Goal: Information Seeking & Learning: Learn about a topic

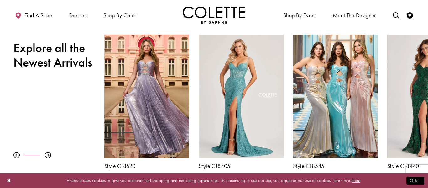
scroll to position [213, 0]
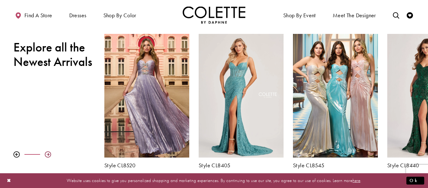
click at [48, 154] on div at bounding box center [48, 154] width 6 height 6
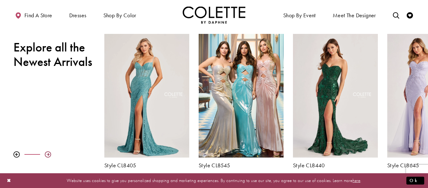
click at [48, 154] on div at bounding box center [48, 154] width 6 height 6
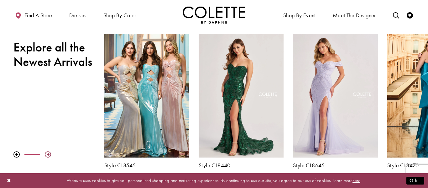
click at [48, 154] on div at bounding box center [48, 154] width 6 height 6
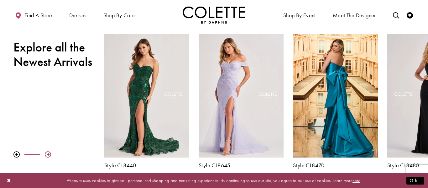
click at [48, 154] on div at bounding box center [48, 154] width 6 height 6
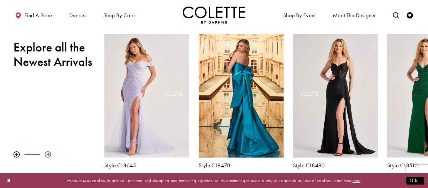
click at [48, 154] on div at bounding box center [48, 154] width 6 height 6
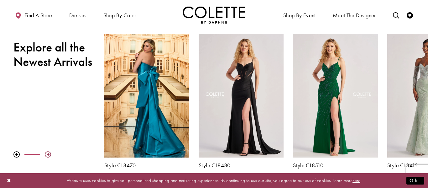
click at [48, 154] on div at bounding box center [48, 154] width 6 height 6
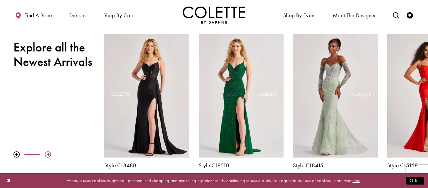
click at [48, 154] on div at bounding box center [48, 154] width 6 height 6
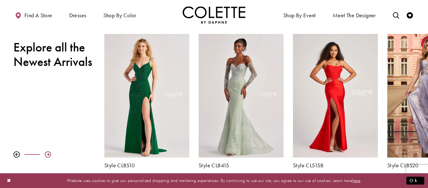
click at [48, 154] on div at bounding box center [48, 154] width 6 height 6
click at [48, 155] on div at bounding box center [48, 154] width 6 height 6
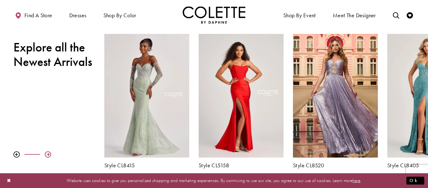
click at [48, 155] on div at bounding box center [48, 154] width 6 height 6
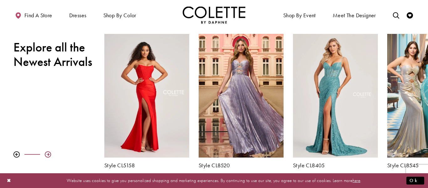
click at [48, 155] on div at bounding box center [48, 154] width 6 height 6
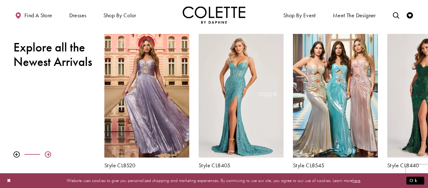
click at [48, 155] on div at bounding box center [48, 154] width 6 height 6
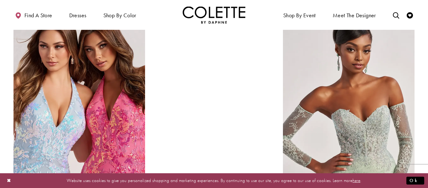
scroll to position [701, 0]
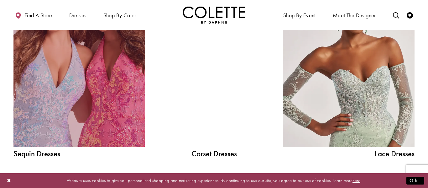
click at [66, 71] on link "Sequin Dresses Related Link" at bounding box center [79, 64] width 132 height 166
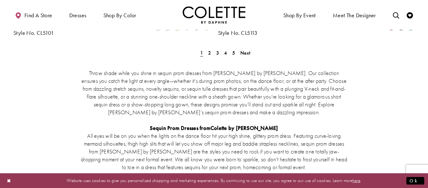
scroll to position [1278, 0]
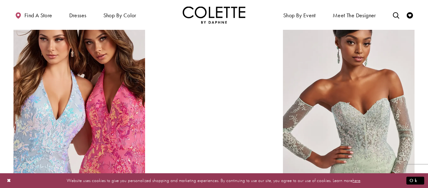
scroll to position [659, 0]
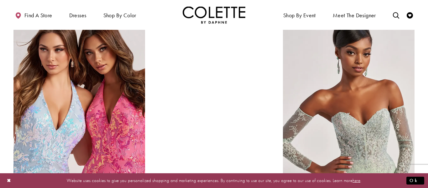
click at [228, 122] on div at bounding box center [214, 106] width 94 height 166
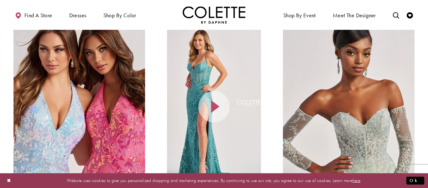
click at [228, 122] on div at bounding box center [214, 106] width 94 height 166
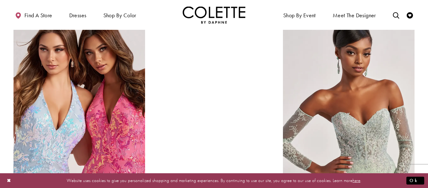
click at [219, 82] on div at bounding box center [214, 106] width 94 height 166
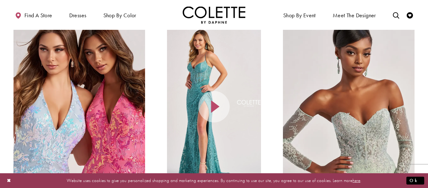
click at [192, 56] on div at bounding box center [214, 106] width 94 height 166
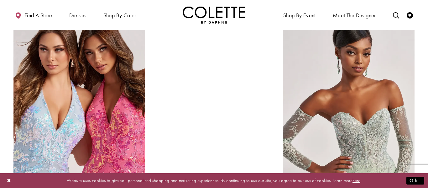
click at [192, 56] on div at bounding box center [214, 106] width 94 height 166
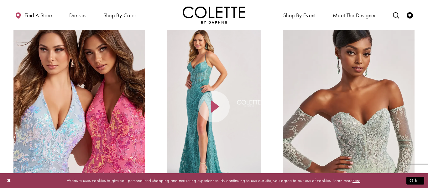
click at [192, 56] on div at bounding box center [214, 106] width 94 height 166
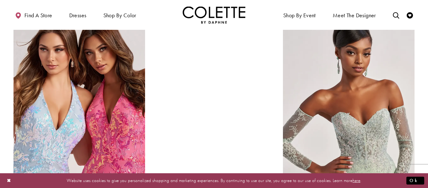
click at [192, 56] on div at bounding box center [214, 106] width 94 height 166
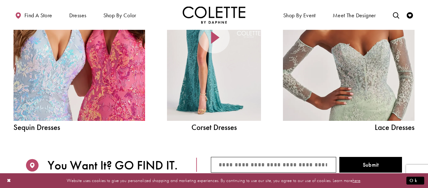
scroll to position [746, 0]
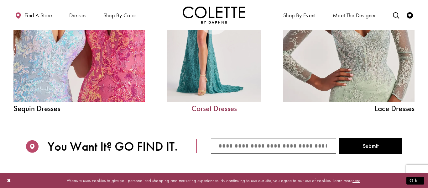
click at [214, 107] on link "Corset Dresses" at bounding box center [214, 108] width 94 height 8
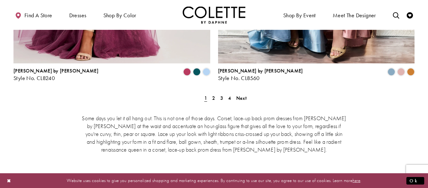
scroll to position [1215, 0]
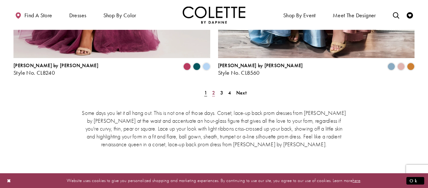
click at [212, 89] on span "2" at bounding box center [213, 92] width 3 height 7
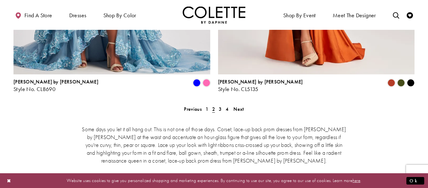
scroll to position [1211, 0]
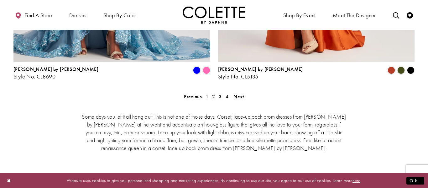
click at [219, 99] on div "Some days you let it all hang out. This is not one of those days. Corset, lace-…" at bounding box center [213, 131] width 401 height 65
click at [219, 93] on span "3" at bounding box center [220, 96] width 3 height 7
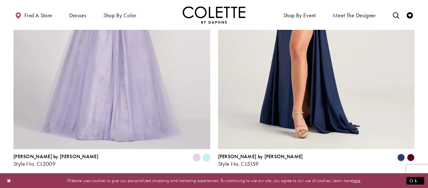
scroll to position [1111, 0]
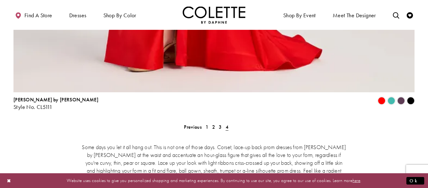
scroll to position [1474, 0]
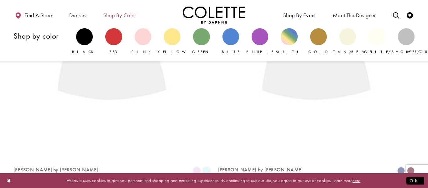
scroll to position [34, 0]
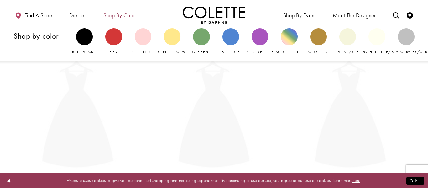
scroll to position [34, 0]
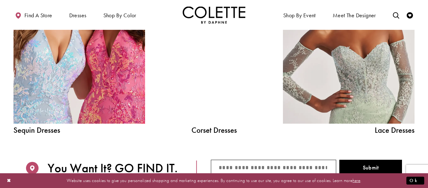
scroll to position [721, 0]
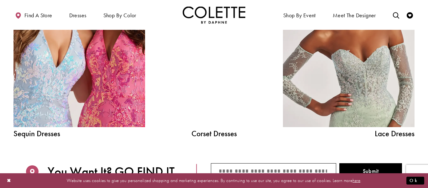
click at [409, 135] on span "Lace Dresses" at bounding box center [349, 133] width 132 height 8
click at [386, 135] on span "Lace Dresses" at bounding box center [349, 133] width 132 height 8
click at [398, 133] on span "Lace Dresses" at bounding box center [349, 133] width 132 height 8
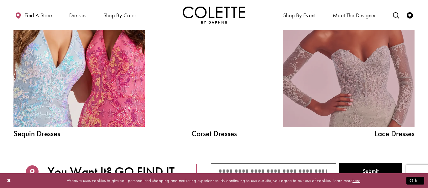
click at [384, 106] on link "Lace Dress Spring 2025 collection Related Link" at bounding box center [349, 44] width 132 height 166
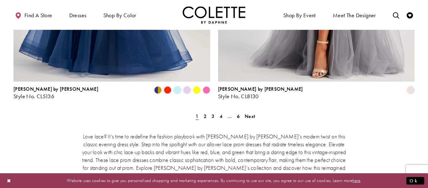
scroll to position [1165, 0]
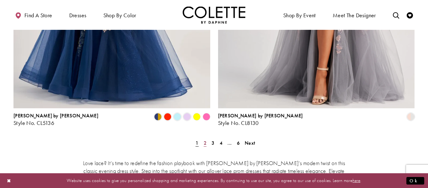
click at [202, 138] on link "2" at bounding box center [205, 142] width 7 height 9
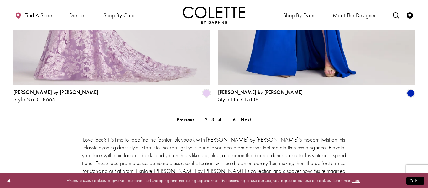
scroll to position [1236, 0]
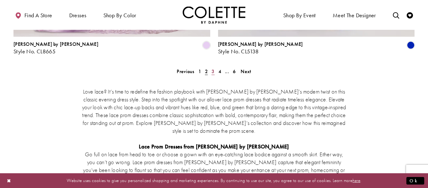
click at [212, 68] on span "3" at bounding box center [212, 71] width 3 height 7
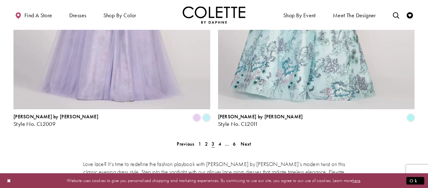
scroll to position [1174, 0]
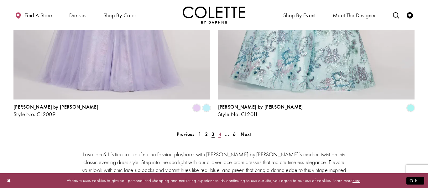
click at [219, 131] on span "4" at bounding box center [219, 134] width 3 height 7
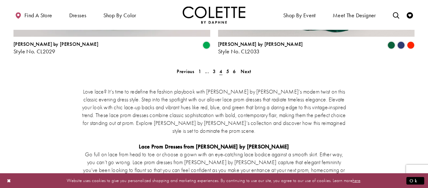
scroll to position [1236, 0]
click at [229, 67] on link "5" at bounding box center [227, 71] width 7 height 9
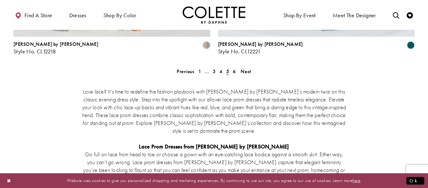
scroll to position [1224, 0]
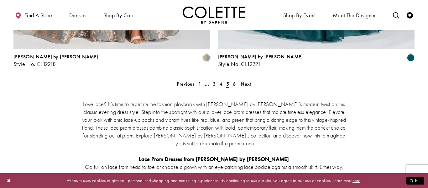
click at [234, 80] on span "6" at bounding box center [234, 83] width 3 height 7
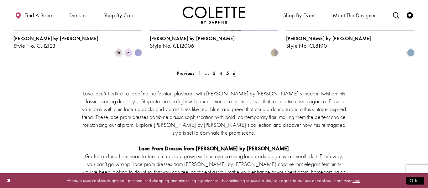
scroll to position [460, 0]
